Goal: Check status: Check status

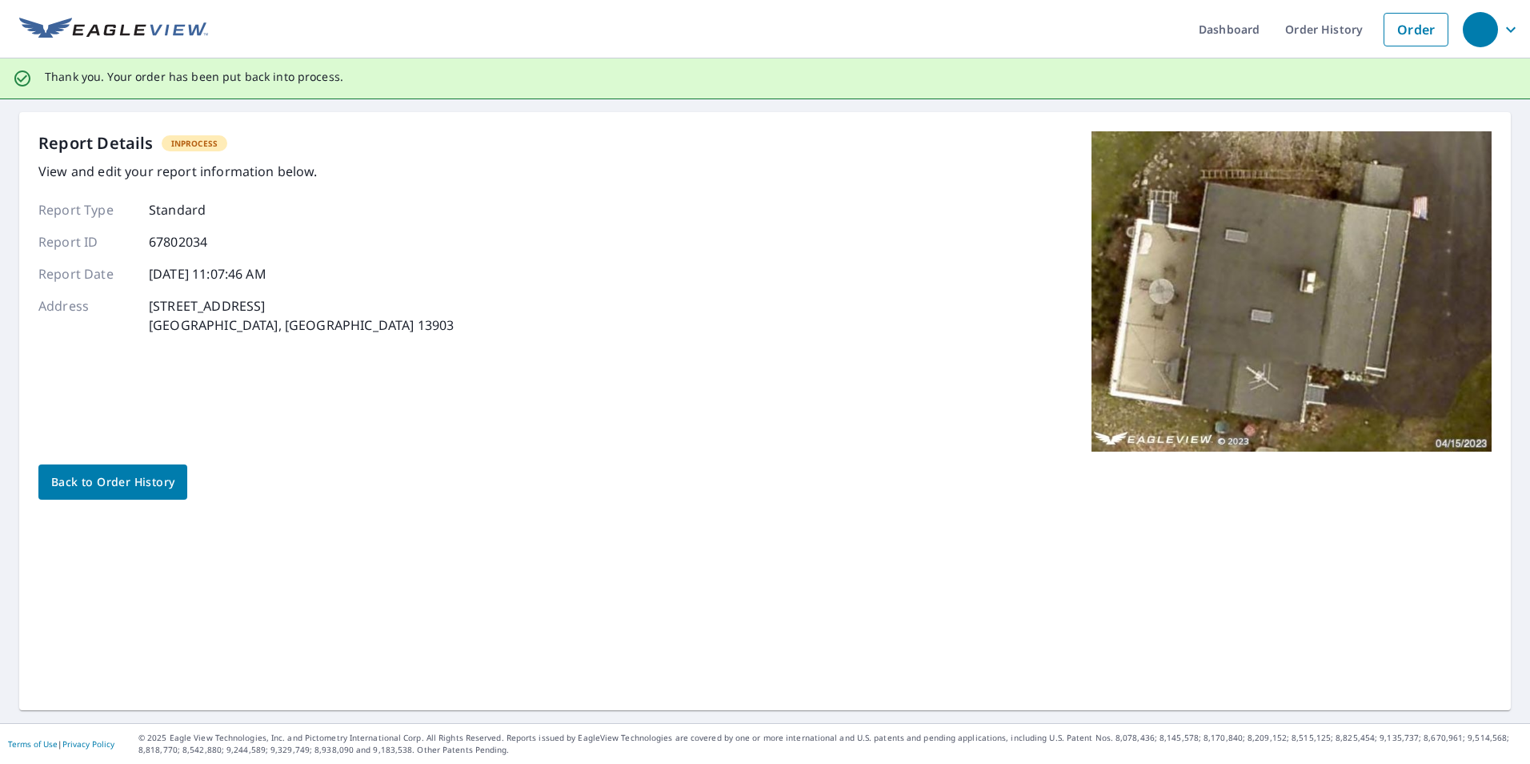
click at [150, 472] on span "Back to Order History" at bounding box center [112, 482] width 123 height 20
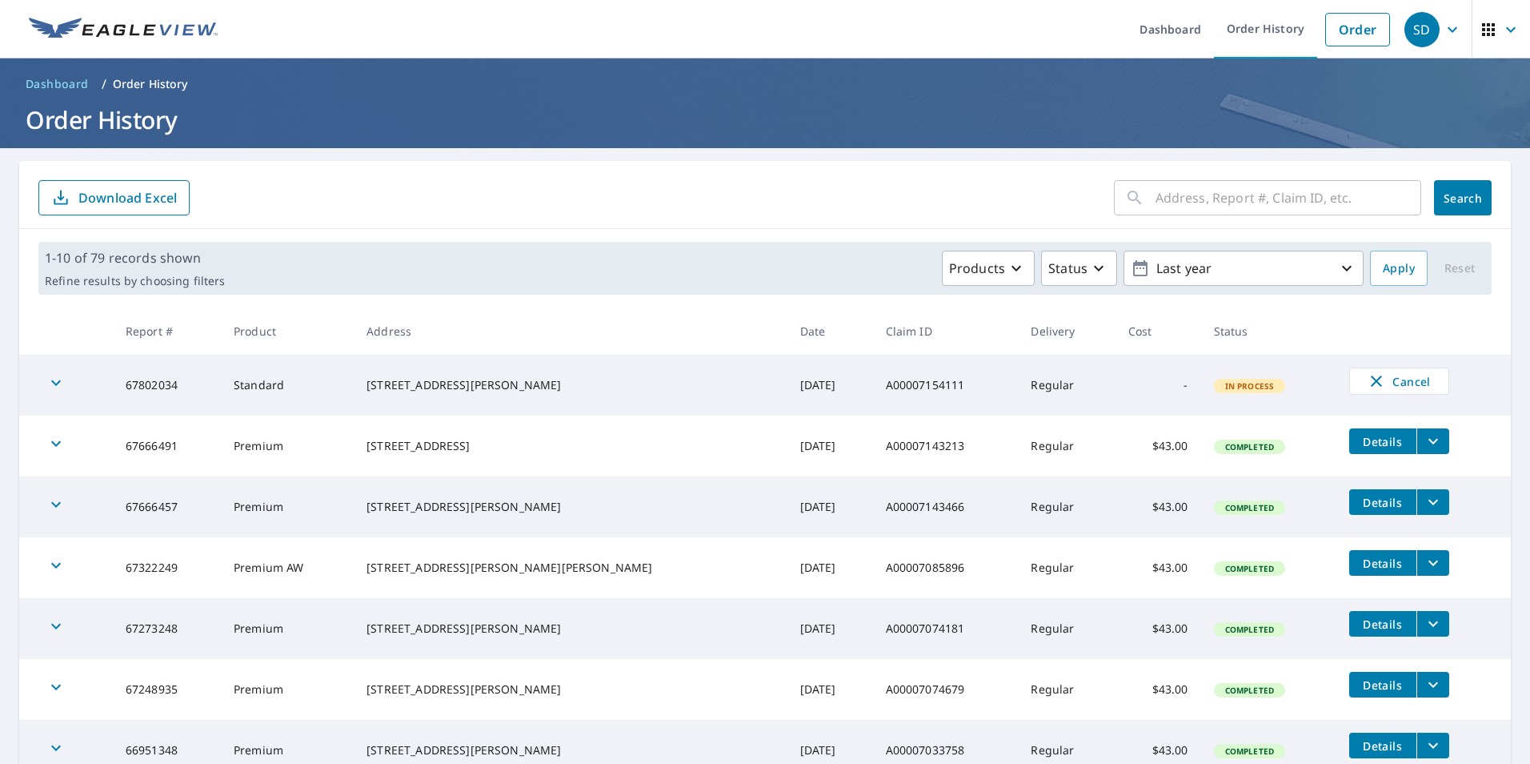
click at [1424, 446] on icon "filesDropdownBtn-67666491" at bounding box center [1433, 440] width 19 height 19
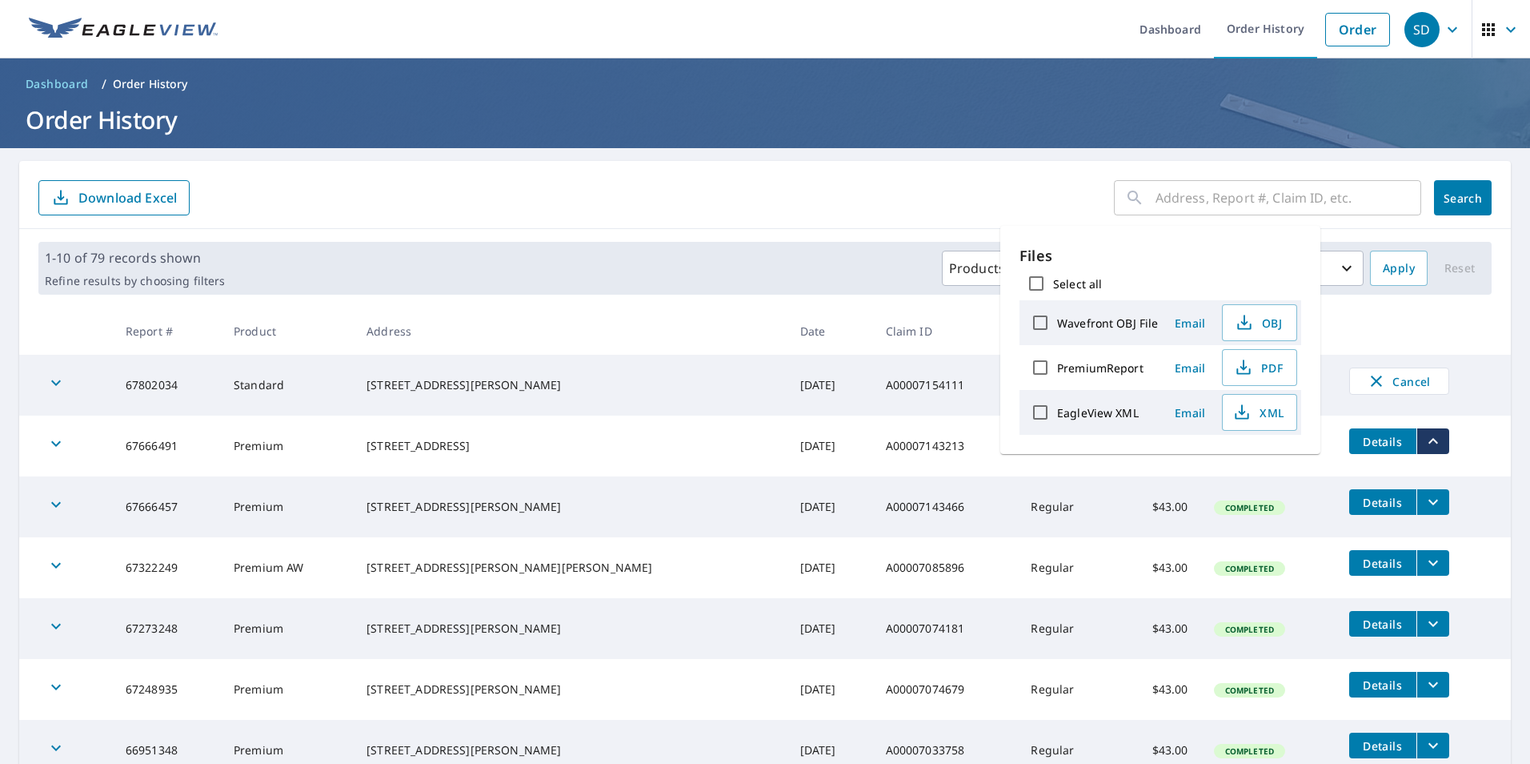
click at [1424, 446] on icon "filesDropdownBtn-67666491" at bounding box center [1433, 440] width 19 height 19
